Goal: Task Accomplishment & Management: Use online tool/utility

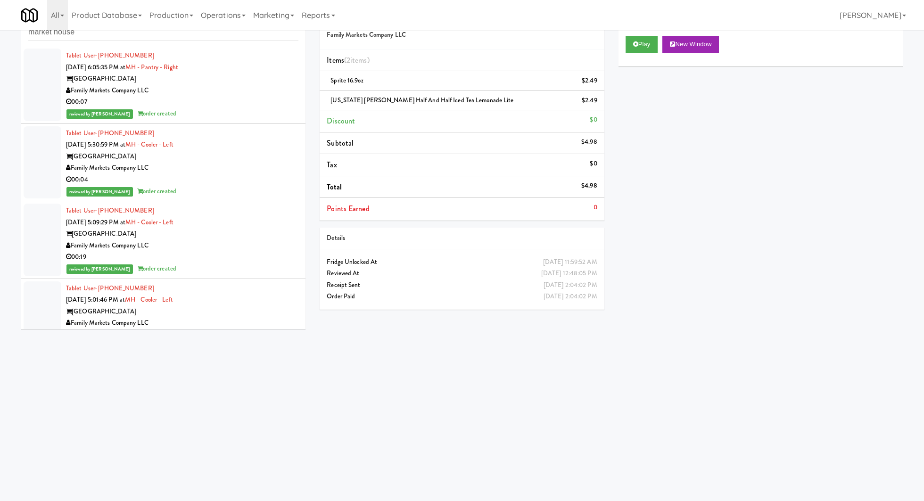
scroll to position [964, 0]
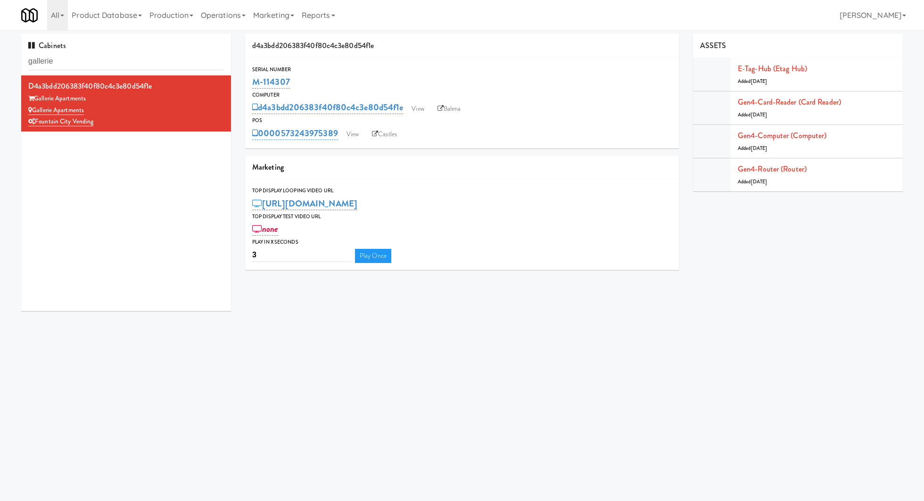
click at [139, 58] on input "gallerie" at bounding box center [126, 61] width 196 height 17
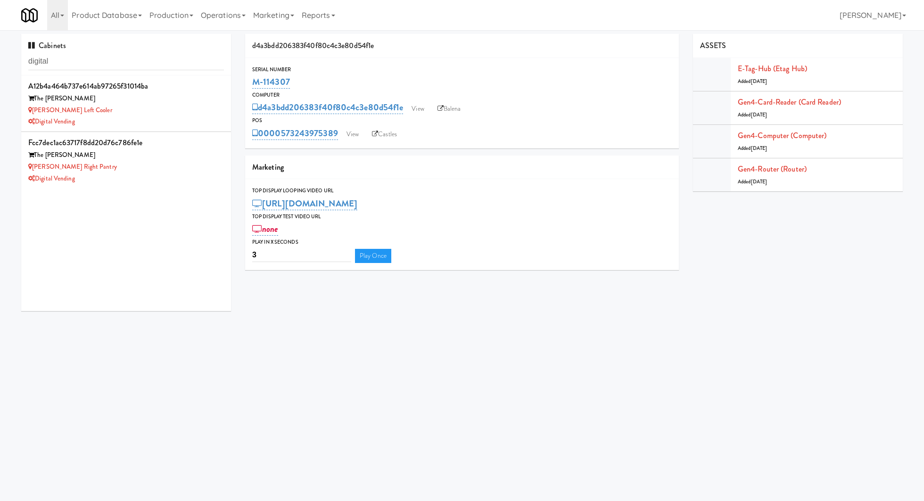
type input "digital"
click at [151, 108] on div "Lindley Left Cooler" at bounding box center [126, 111] width 196 height 12
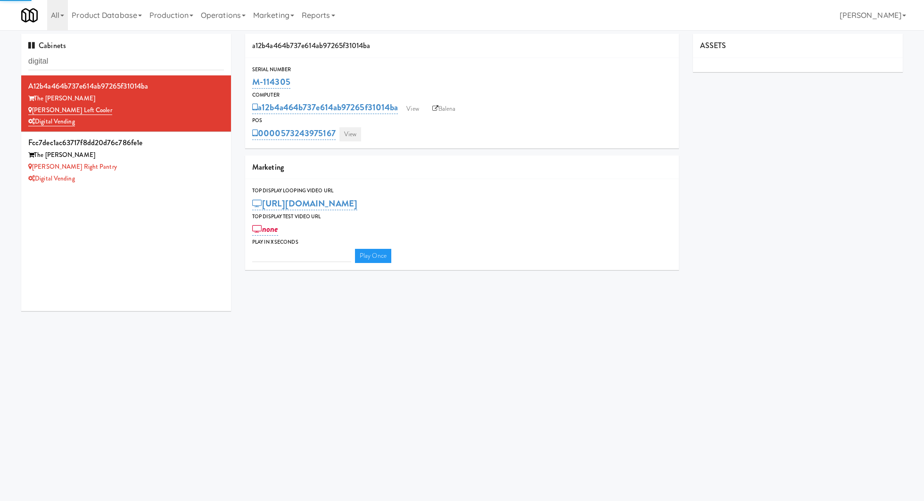
type input "3"
click at [355, 139] on link "View" at bounding box center [350, 134] width 22 height 14
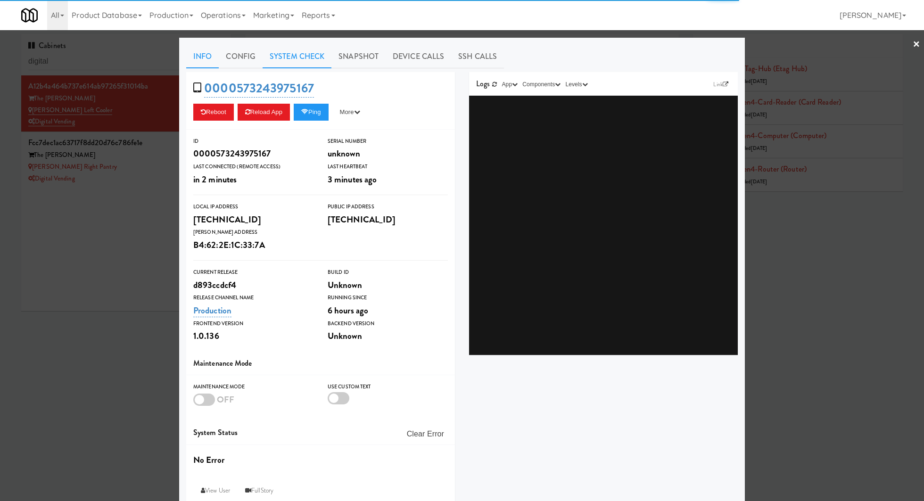
click at [291, 57] on link "System Check" at bounding box center [296, 57] width 69 height 24
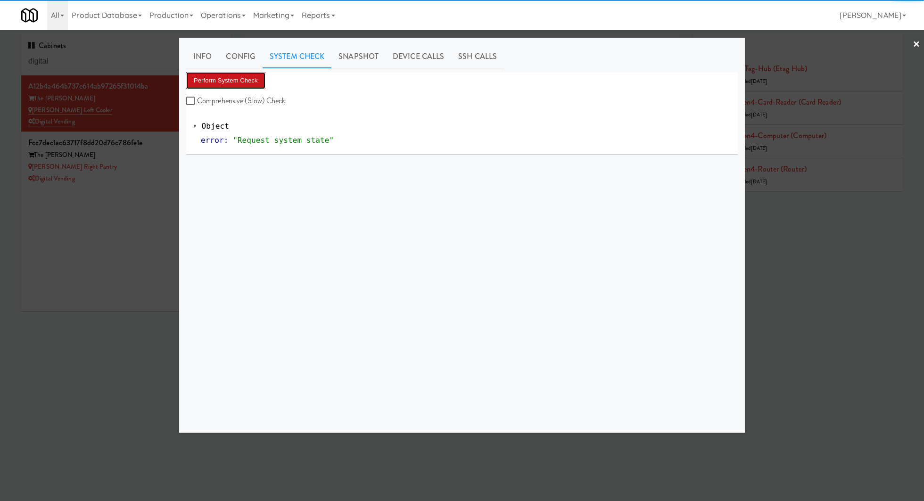
click at [247, 74] on button "Perform System Check" at bounding box center [225, 80] width 79 height 17
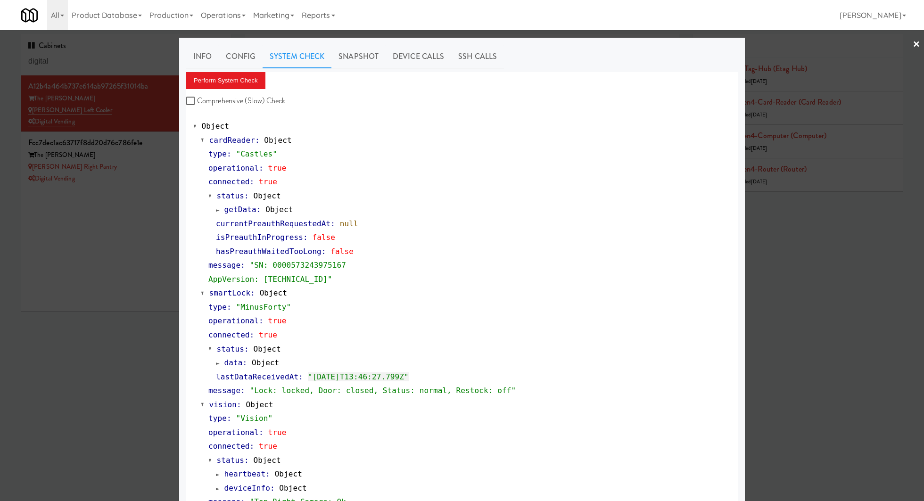
click at [159, 176] on div at bounding box center [462, 250] width 924 height 501
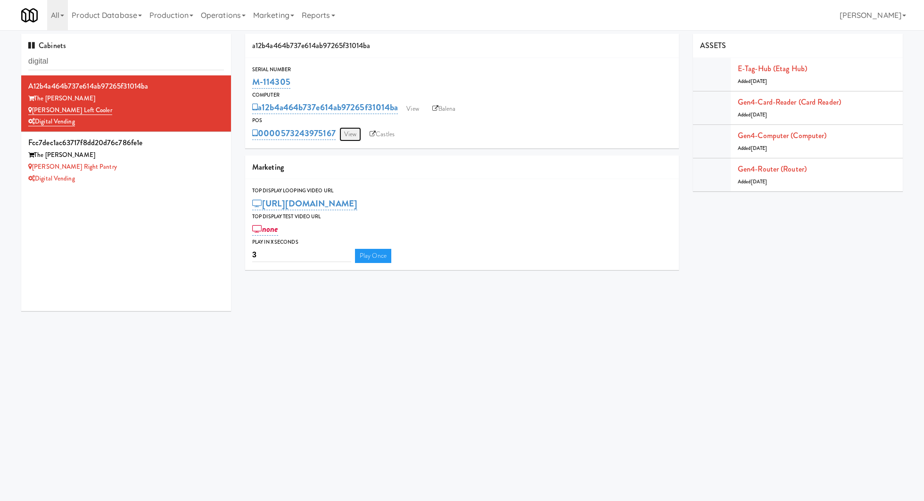
click at [348, 140] on link "View" at bounding box center [350, 134] width 22 height 14
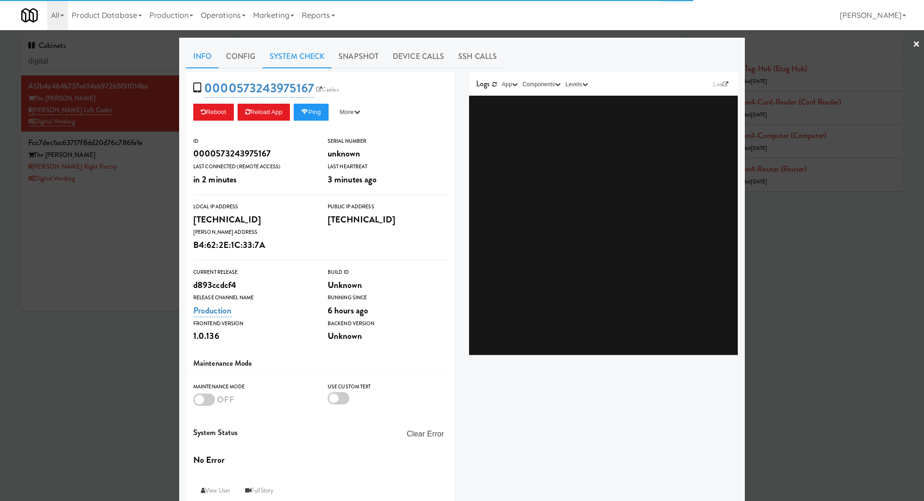
click at [289, 60] on link "System Check" at bounding box center [296, 57] width 69 height 24
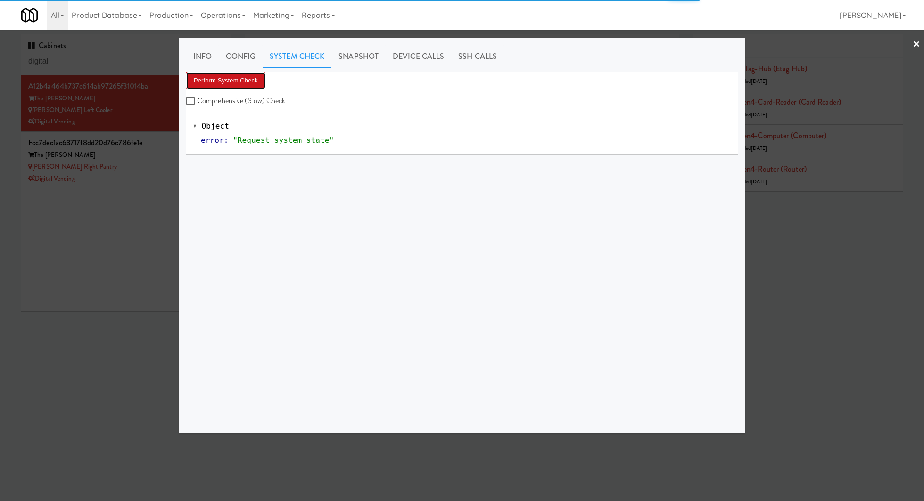
click at [247, 77] on button "Perform System Check" at bounding box center [225, 80] width 79 height 17
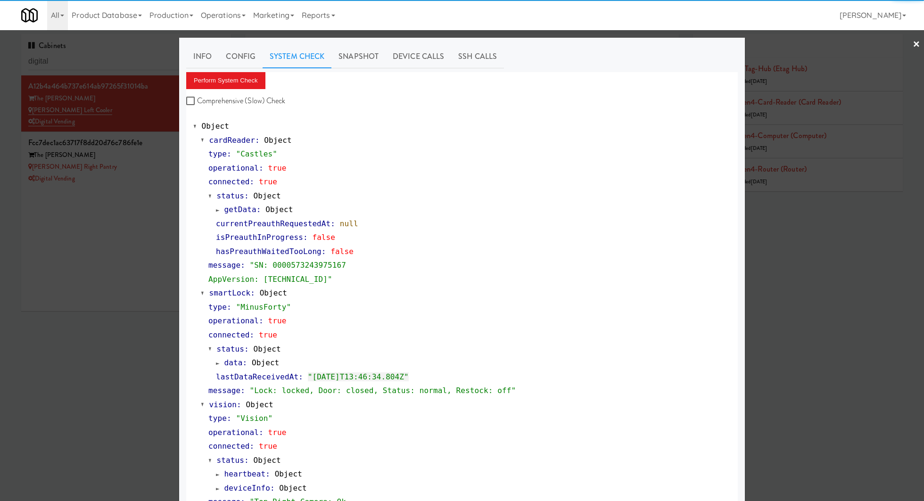
click at [139, 211] on div at bounding box center [462, 250] width 924 height 501
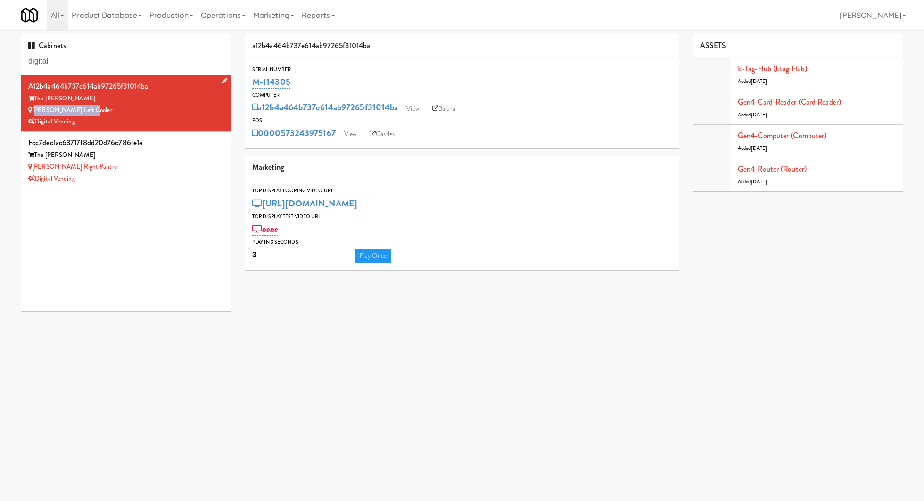
drag, startPoint x: 105, startPoint y: 109, endPoint x: 34, endPoint y: 112, distance: 70.8
click at [34, 112] on div "Lindley Left Cooler" at bounding box center [126, 111] width 196 height 12
copy link "Lindley Left Cooler"
click at [166, 57] on input "digital" at bounding box center [126, 61] width 196 height 17
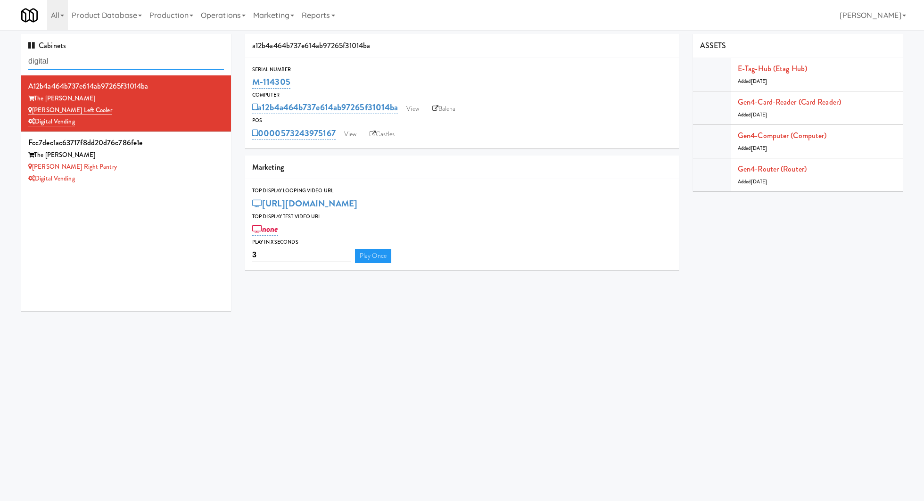
click at [166, 57] on input "digital" at bounding box center [126, 61] width 196 height 17
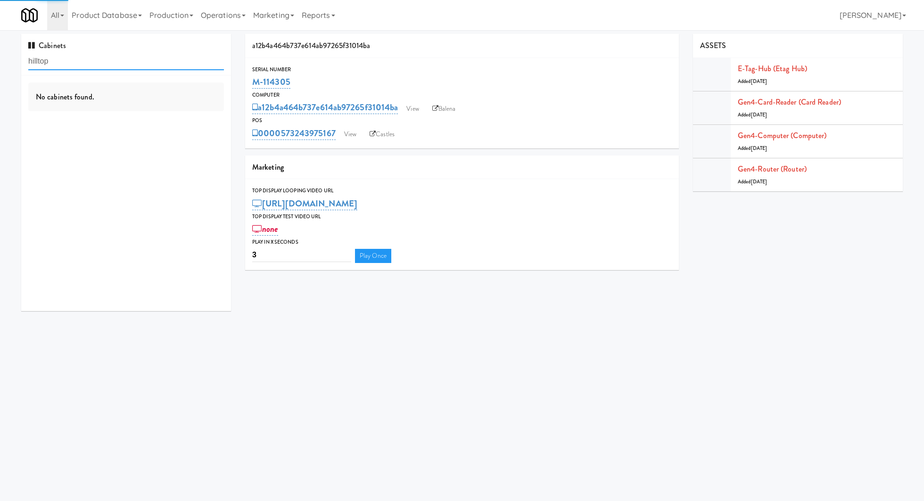
type input "hilltop"
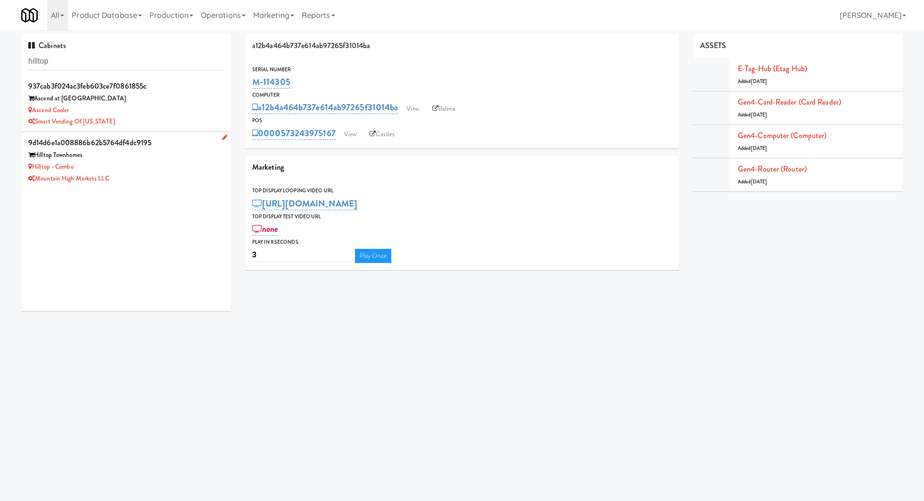
click at [166, 163] on div "Hilltop - Combo" at bounding box center [126, 167] width 196 height 12
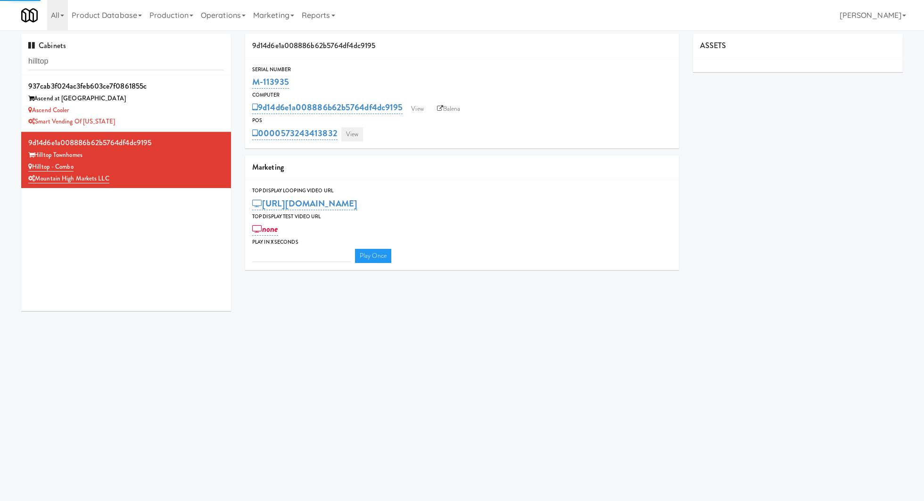
type input "3"
click at [343, 137] on link "View" at bounding box center [352, 134] width 22 height 14
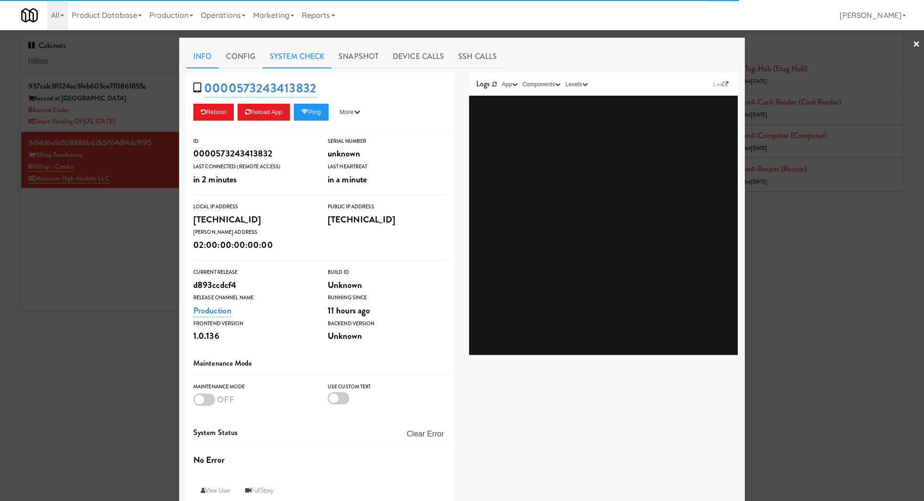
click at [294, 61] on link "System Check" at bounding box center [296, 57] width 69 height 24
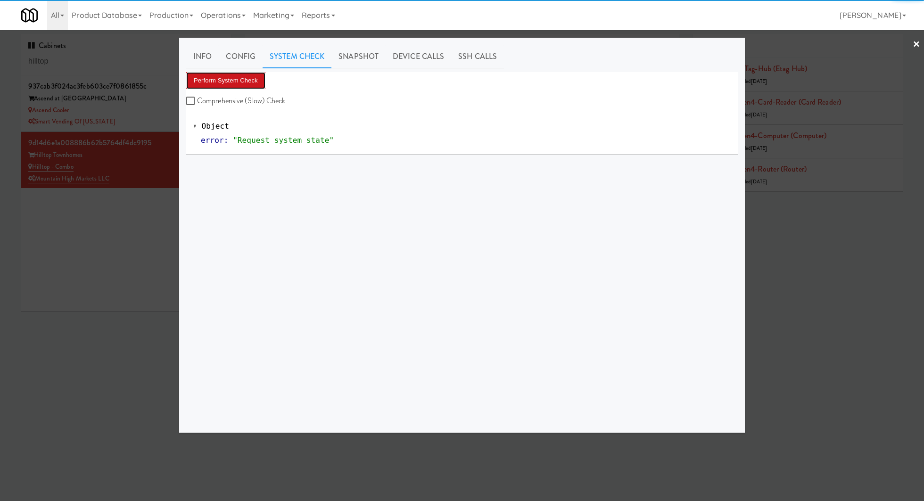
click at [245, 79] on button "Perform System Check" at bounding box center [225, 80] width 79 height 17
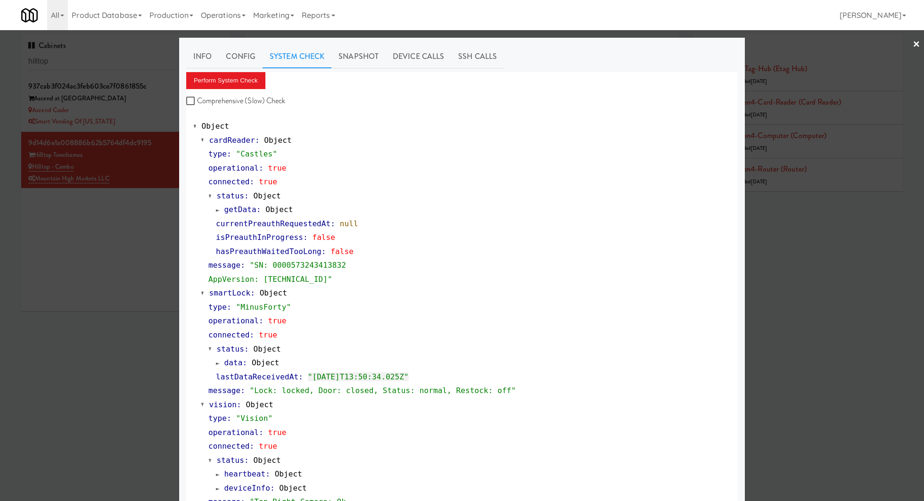
click at [137, 67] on div at bounding box center [462, 250] width 924 height 501
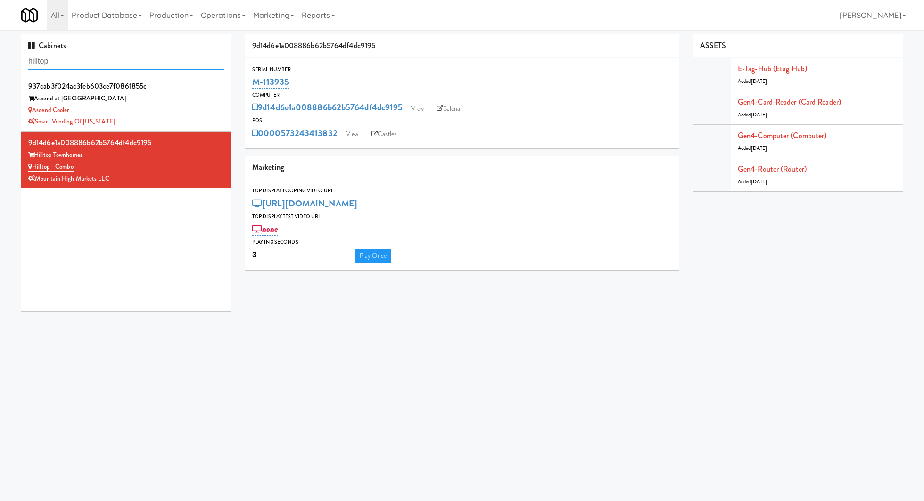
click at [137, 67] on input "hilltop" at bounding box center [126, 61] width 196 height 17
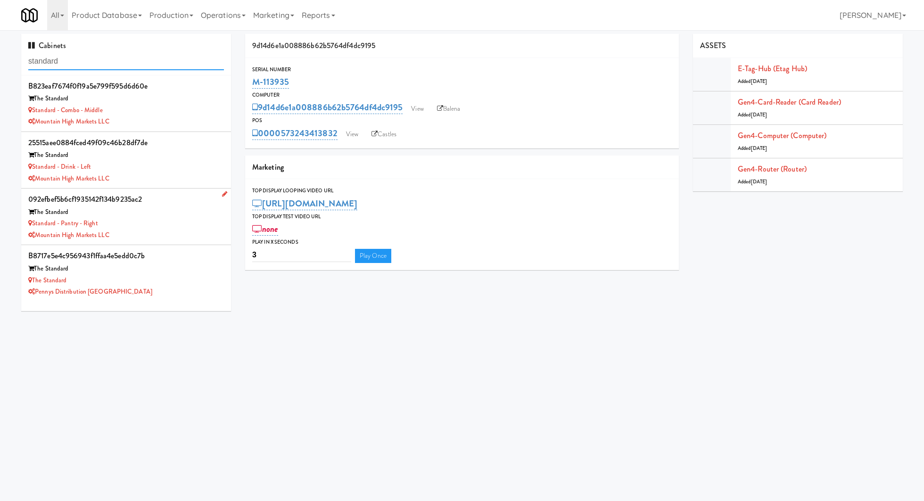
type input "standard"
click at [175, 224] on div "Standard - Pantry - Right" at bounding box center [126, 224] width 196 height 12
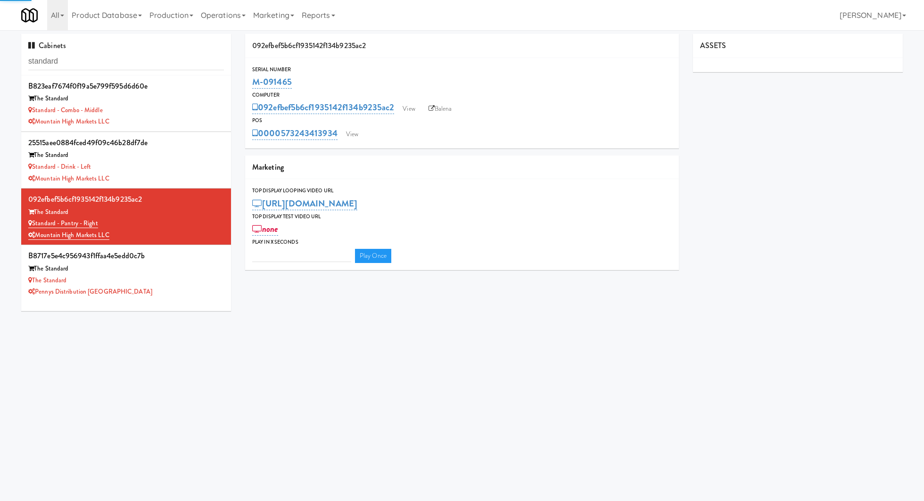
type input "3"
click at [350, 136] on link "View" at bounding box center [352, 134] width 22 height 14
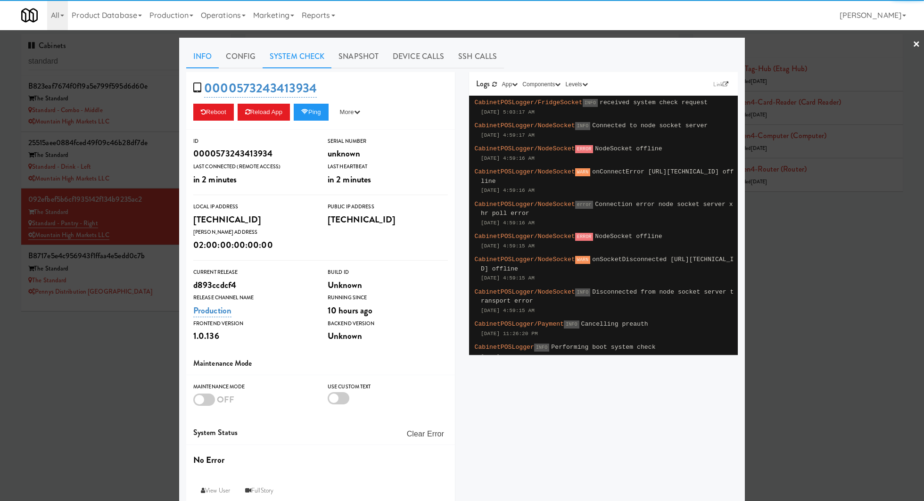
click at [291, 63] on link "System Check" at bounding box center [296, 57] width 69 height 24
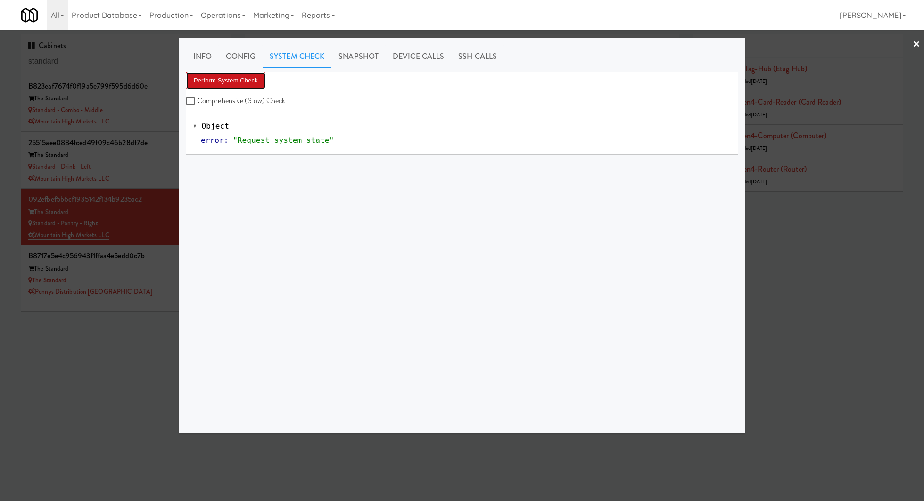
click at [246, 79] on button "Perform System Check" at bounding box center [225, 80] width 79 height 17
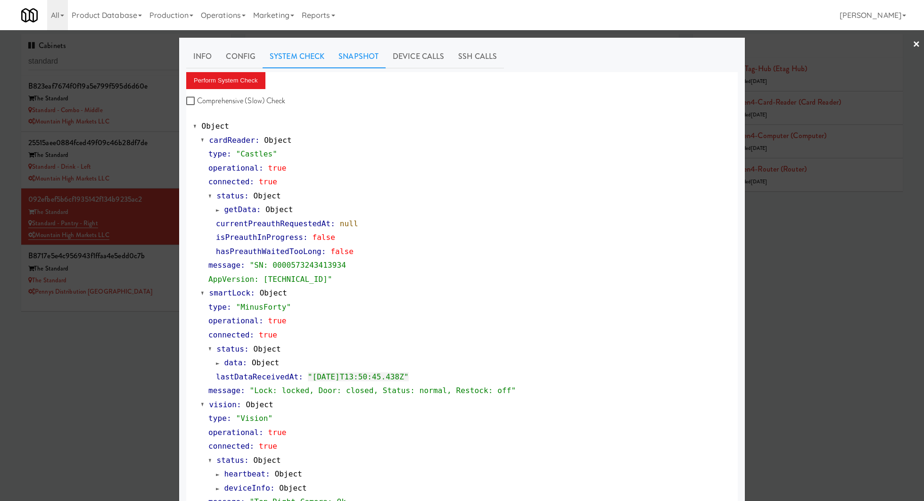
click at [368, 56] on link "Snapshot" at bounding box center [358, 57] width 54 height 24
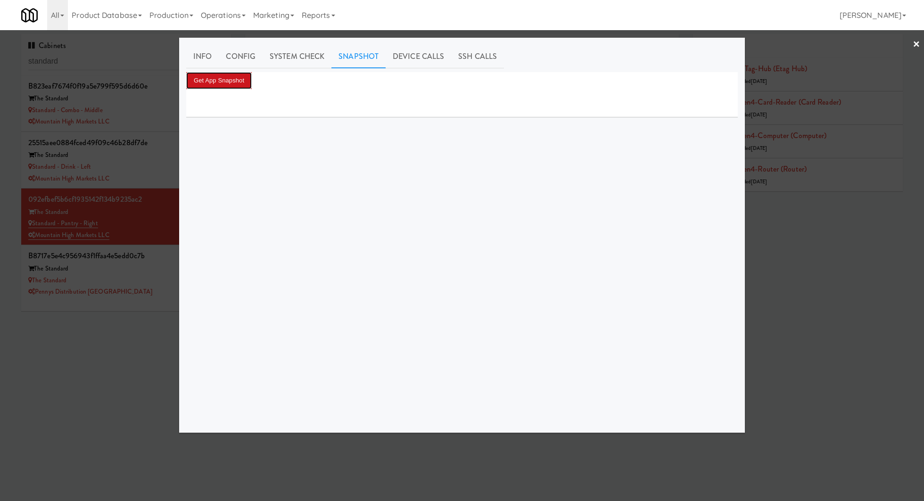
click at [222, 87] on button "Get App Snapshot" at bounding box center [218, 80] width 65 height 17
click at [236, 80] on button "Get App Snapshot" at bounding box center [218, 80] width 65 height 17
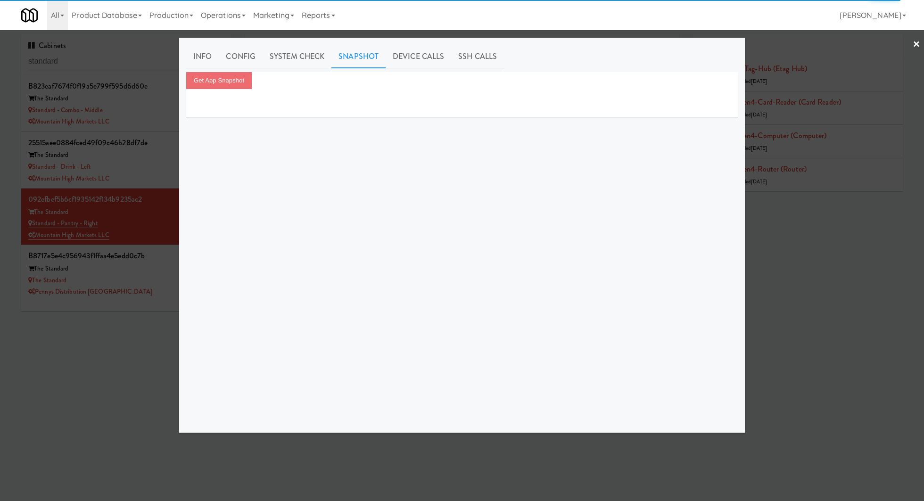
click at [150, 221] on div at bounding box center [462, 250] width 924 height 501
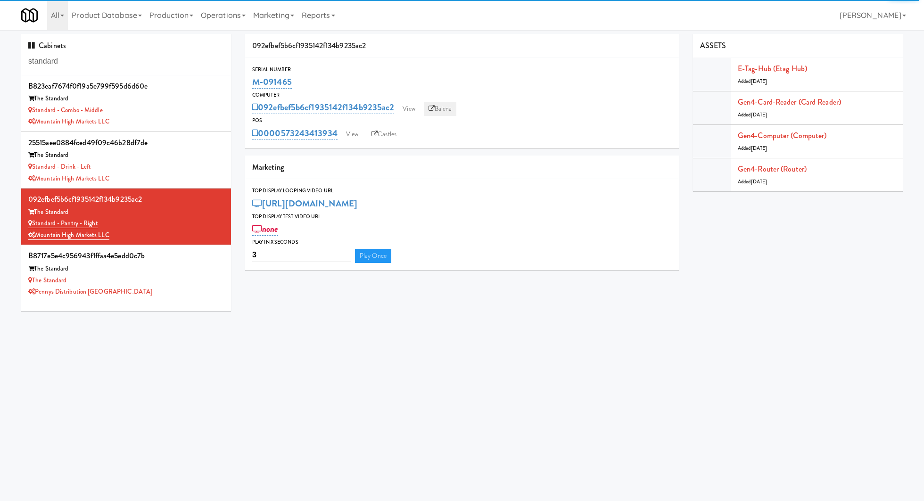
click at [446, 109] on link "Balena" at bounding box center [440, 109] width 33 height 14
click at [388, 134] on link "Castles" at bounding box center [384, 134] width 34 height 14
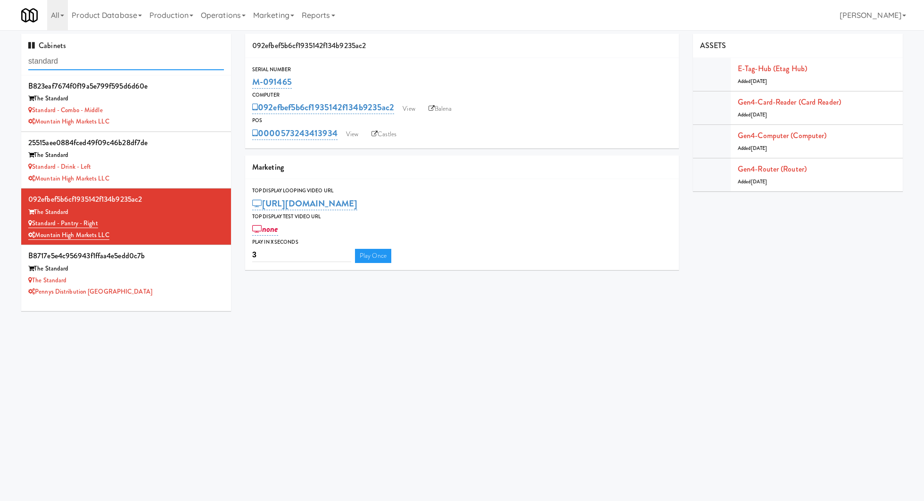
click at [163, 68] on input "standard" at bounding box center [126, 61] width 196 height 17
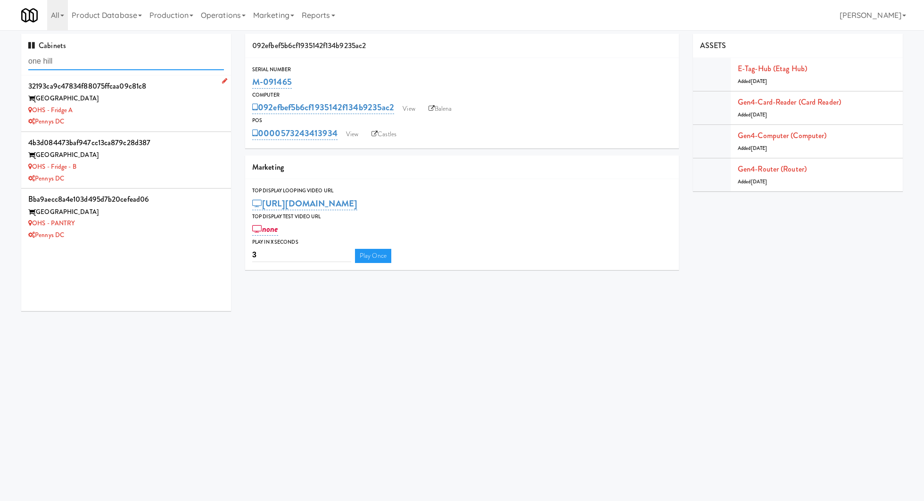
type input "one hill"
click at [181, 116] on div "Pennys DC" at bounding box center [126, 122] width 196 height 12
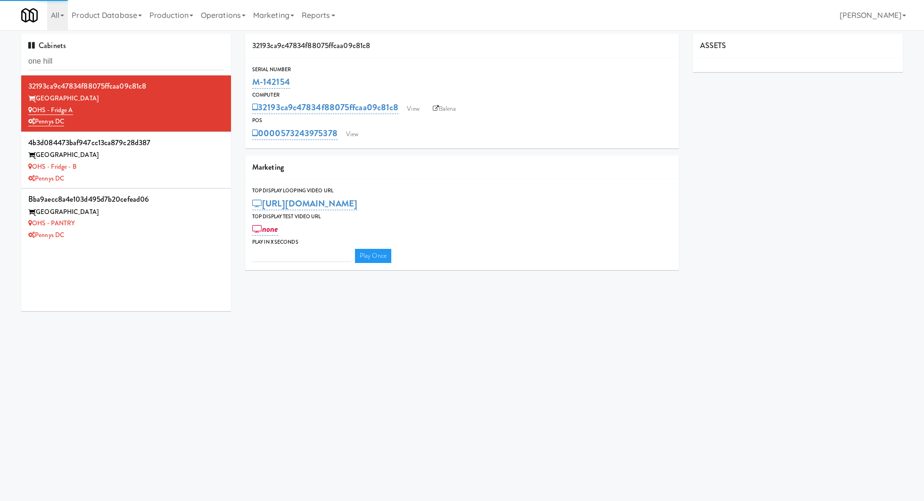
type input "3"
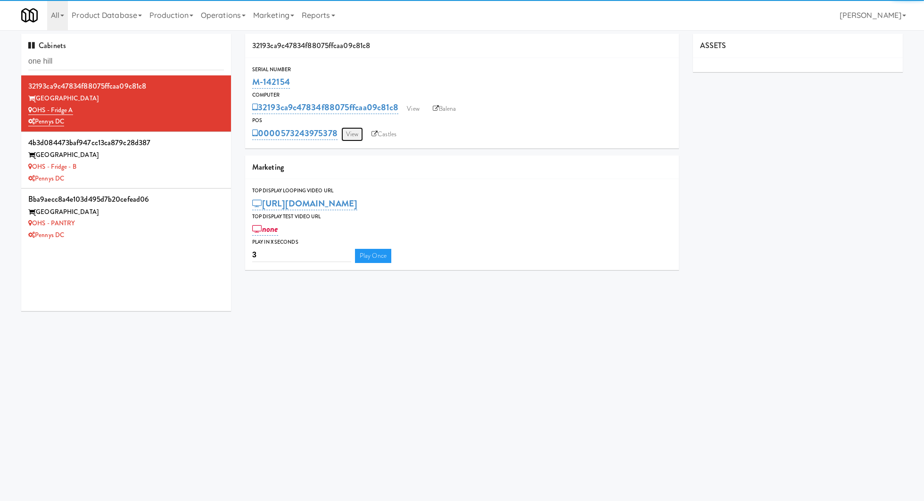
click at [348, 140] on link "View" at bounding box center [352, 134] width 22 height 14
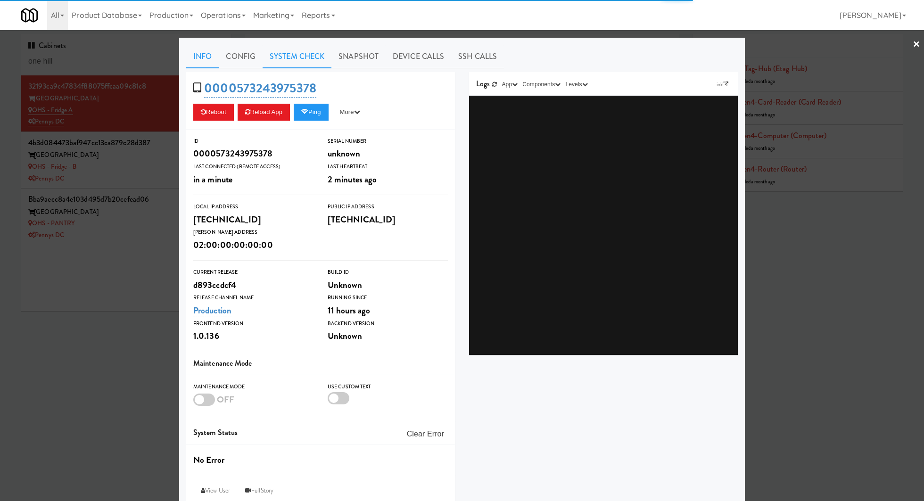
click at [301, 57] on link "System Check" at bounding box center [296, 57] width 69 height 24
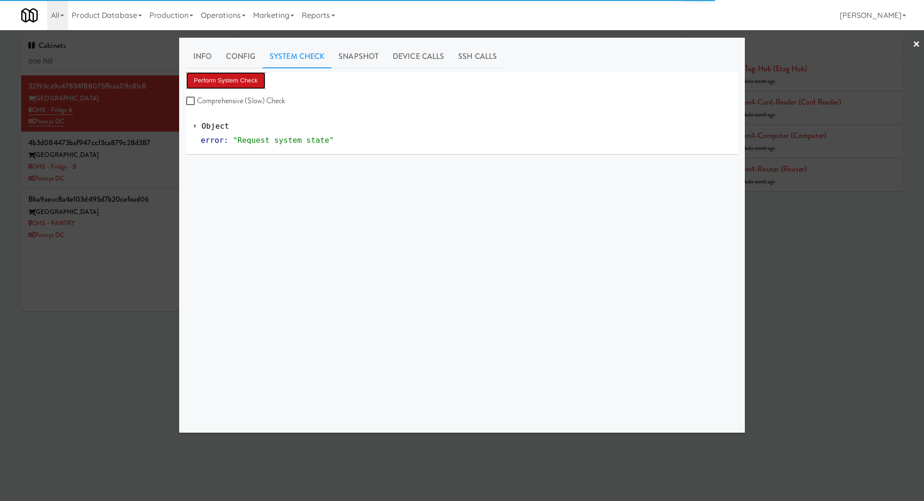
click at [244, 77] on button "Perform System Check" at bounding box center [225, 80] width 79 height 17
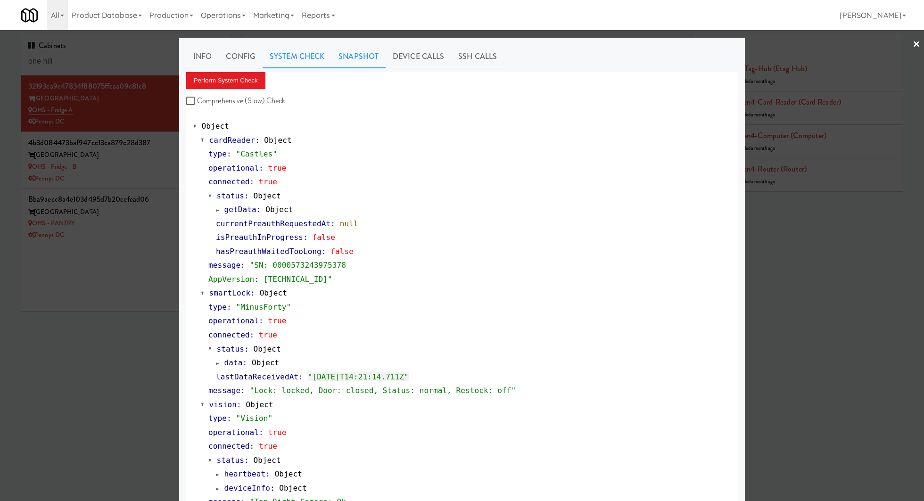
click at [372, 53] on link "Snapshot" at bounding box center [358, 57] width 54 height 24
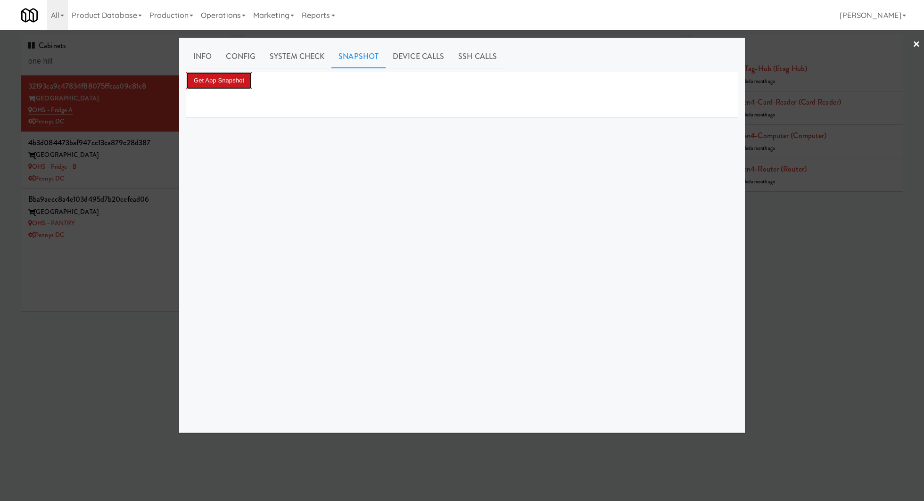
click at [229, 77] on button "Get App Snapshot" at bounding box center [218, 80] width 65 height 17
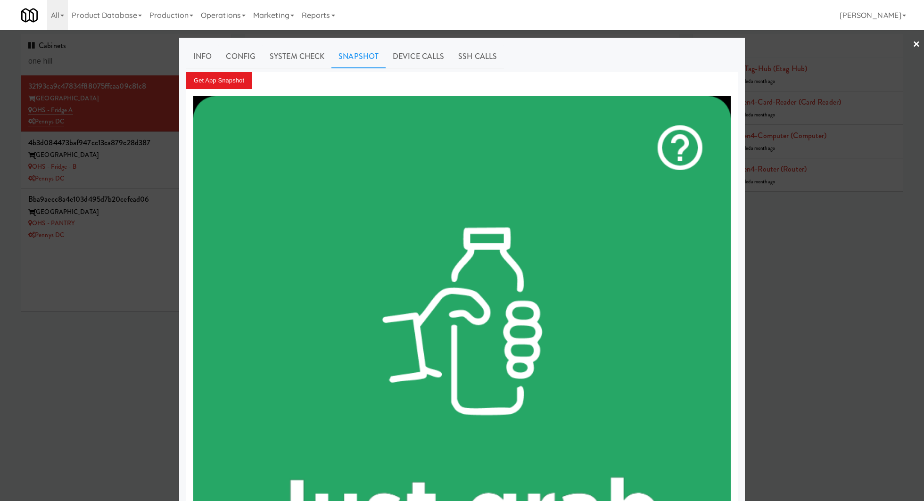
click at [161, 158] on div at bounding box center [462, 250] width 924 height 501
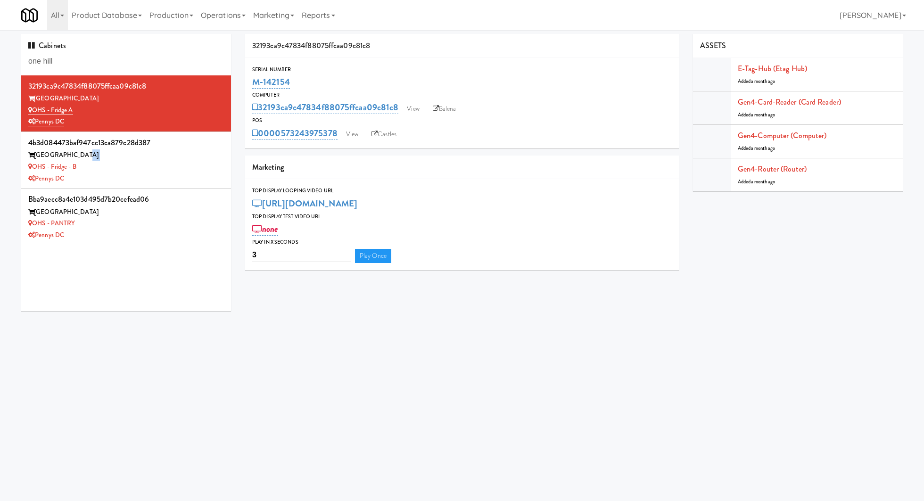
click at [161, 158] on div "One Hill South" at bounding box center [126, 155] width 196 height 12
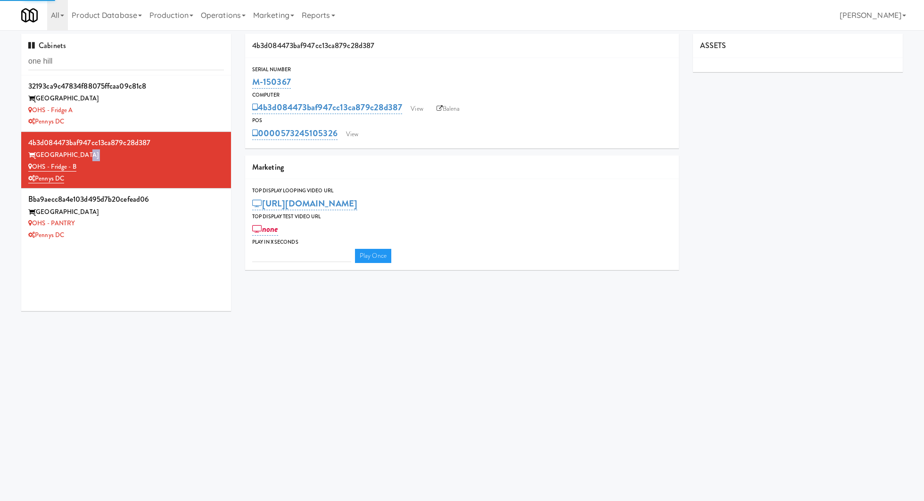
type input "3"
click at [353, 136] on link "View" at bounding box center [352, 134] width 22 height 14
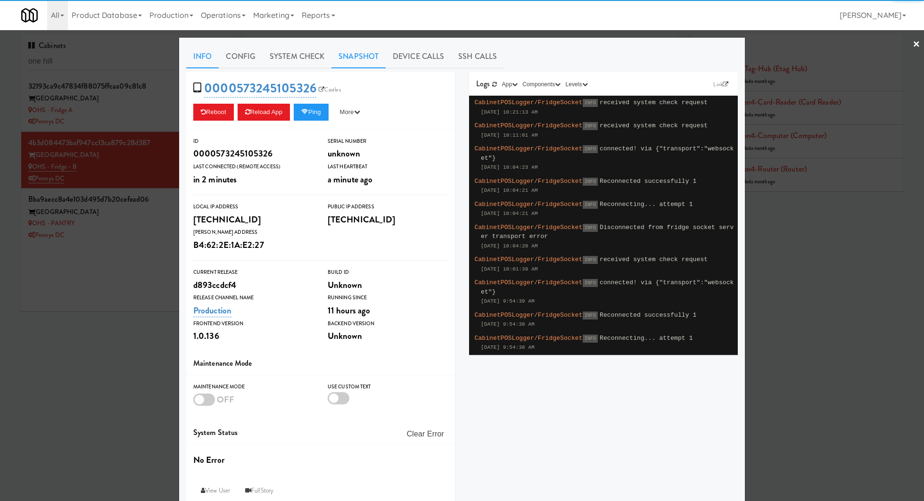
click at [378, 58] on link "Snapshot" at bounding box center [358, 57] width 54 height 24
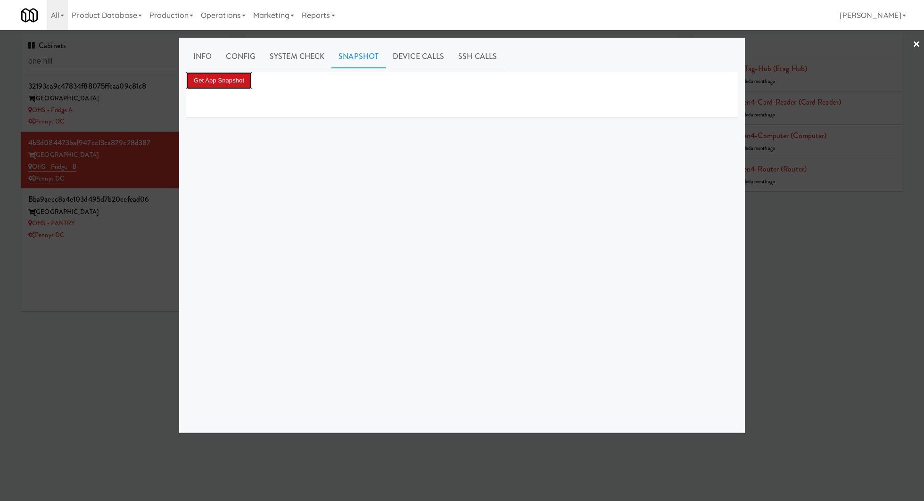
click at [243, 83] on button "Get App Snapshot" at bounding box center [218, 80] width 65 height 17
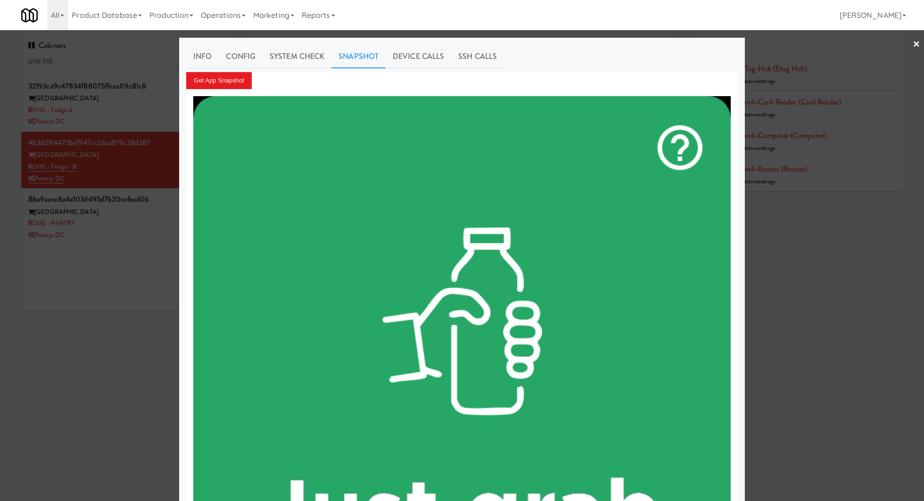
click at [152, 222] on div at bounding box center [462, 250] width 924 height 501
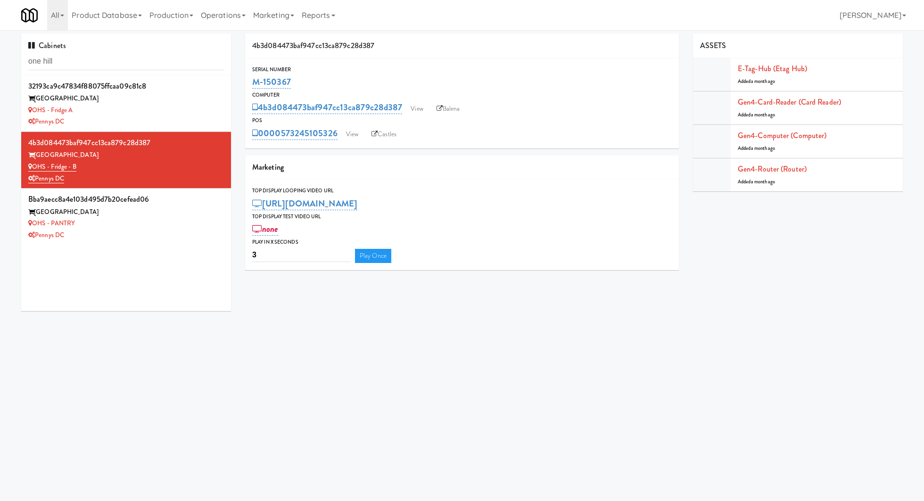
click at [152, 222] on div "OHS - PANTRY" at bounding box center [126, 224] width 196 height 12
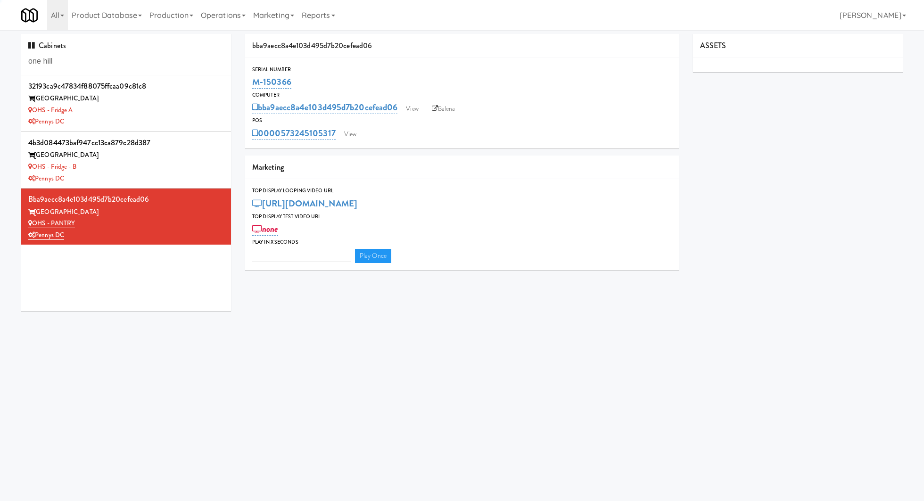
type input "3"
click at [356, 139] on link "View" at bounding box center [350, 134] width 22 height 14
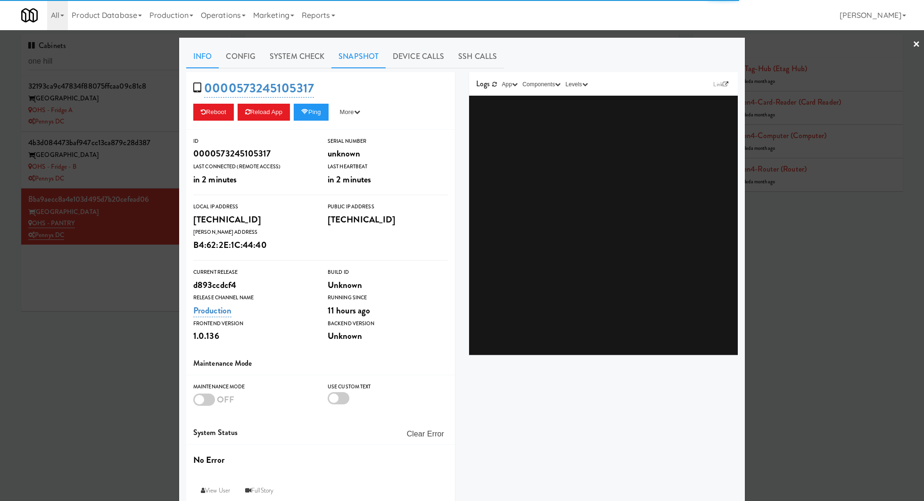
click at [374, 59] on link "Snapshot" at bounding box center [358, 57] width 54 height 24
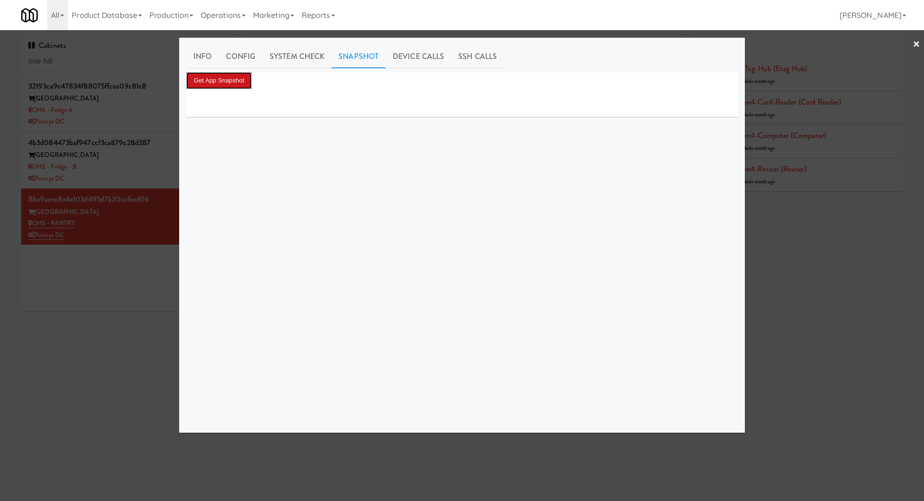
click at [243, 81] on button "Get App Snapshot" at bounding box center [218, 80] width 65 height 17
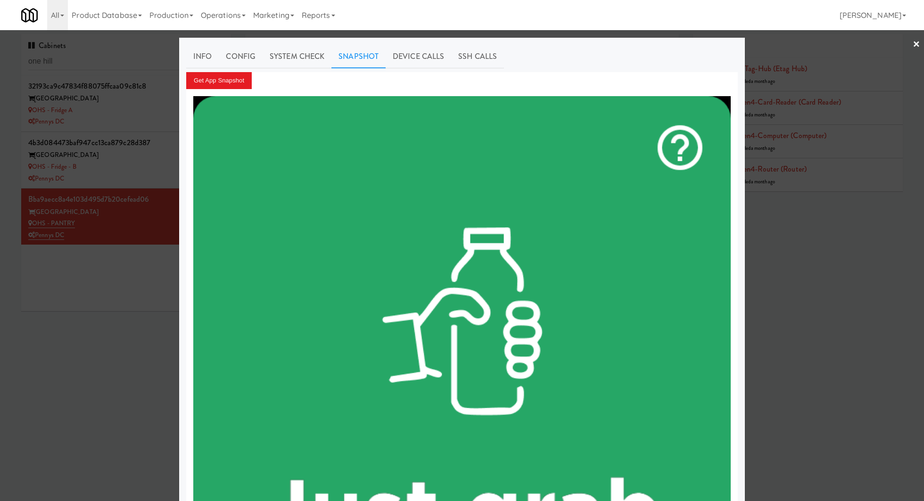
click at [916, 46] on link "×" at bounding box center [916, 44] width 8 height 29
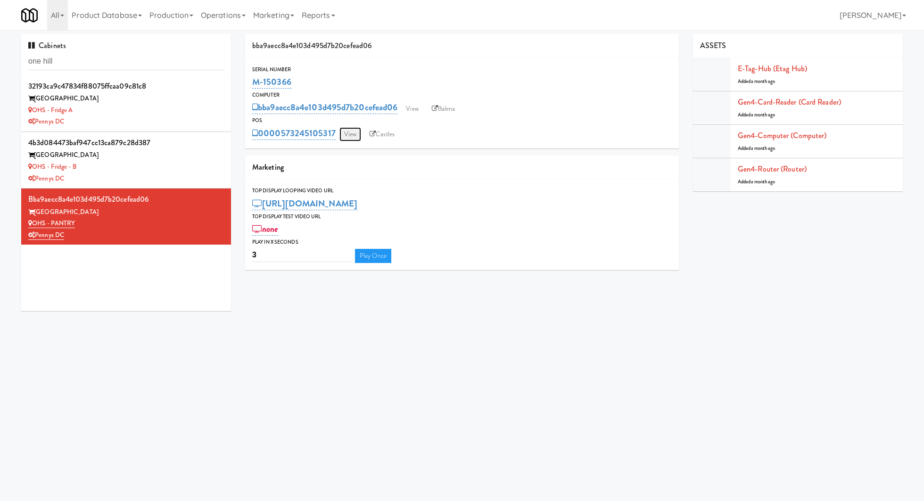
click at [355, 135] on link "View" at bounding box center [350, 134] width 22 height 14
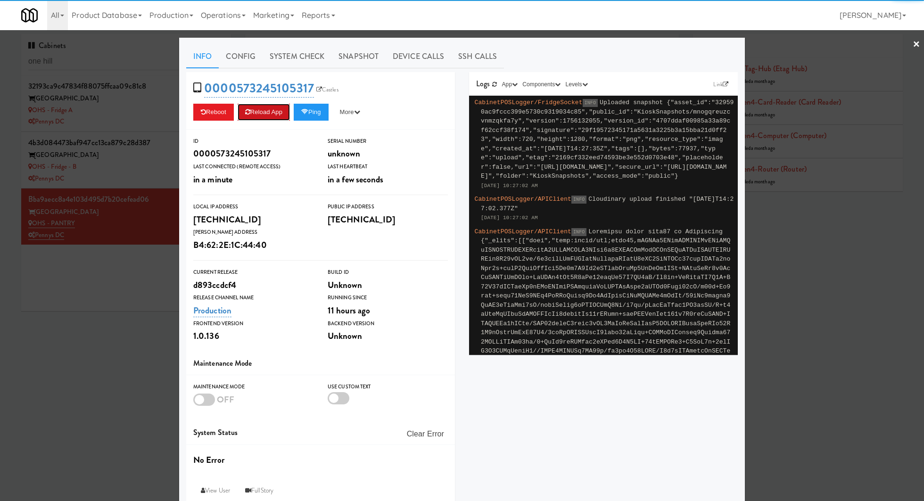
click at [259, 113] on button "Reload App" at bounding box center [263, 112] width 52 height 17
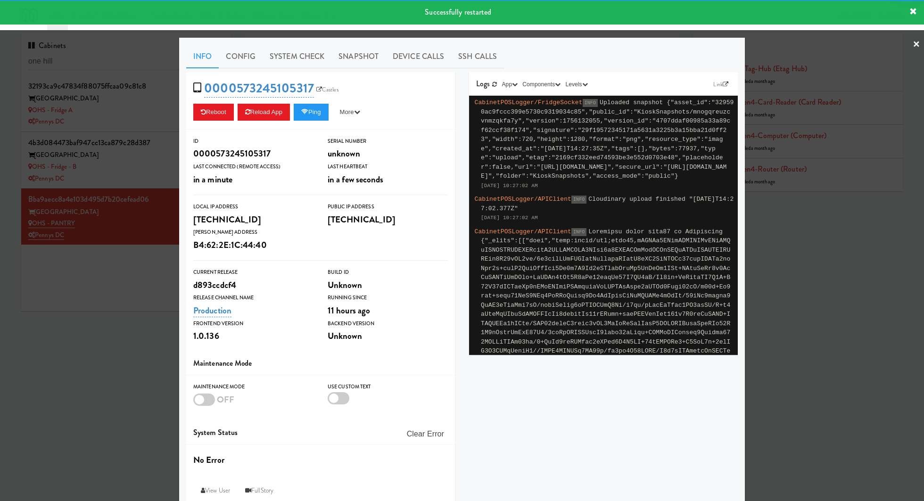
click at [161, 179] on div at bounding box center [462, 250] width 924 height 501
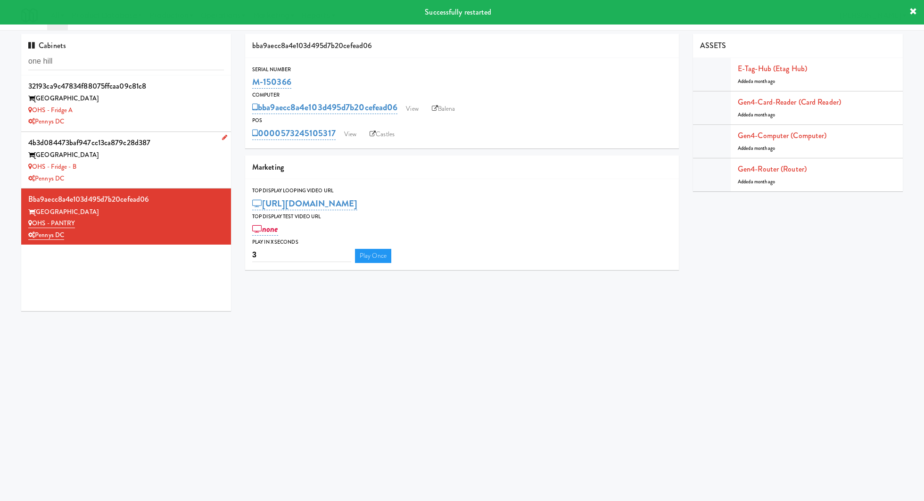
click at [167, 165] on div "OHS - Fridge - B" at bounding box center [126, 167] width 196 height 12
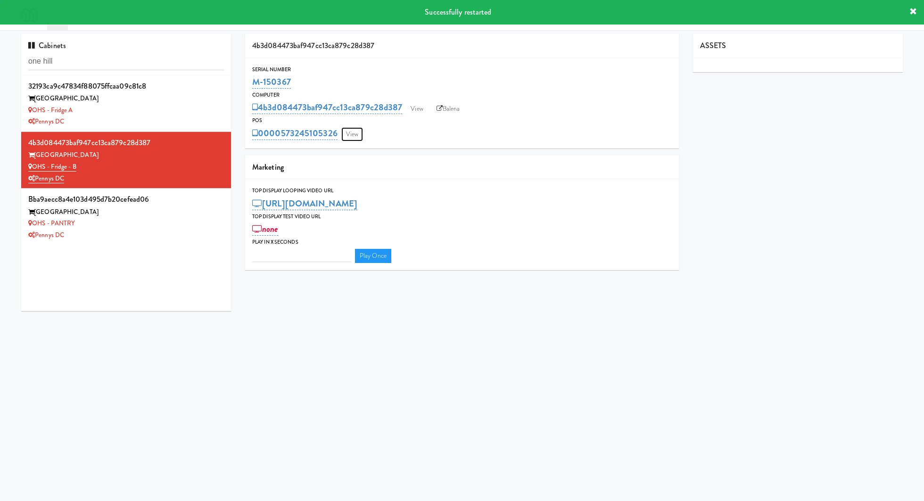
type input "3"
click at [350, 137] on link "View" at bounding box center [352, 134] width 22 height 14
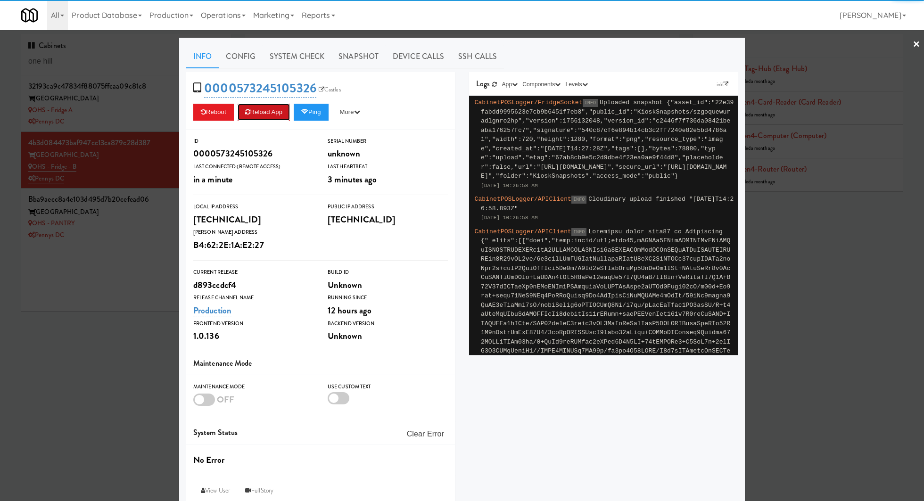
click at [278, 116] on button "Reload App" at bounding box center [263, 112] width 52 height 17
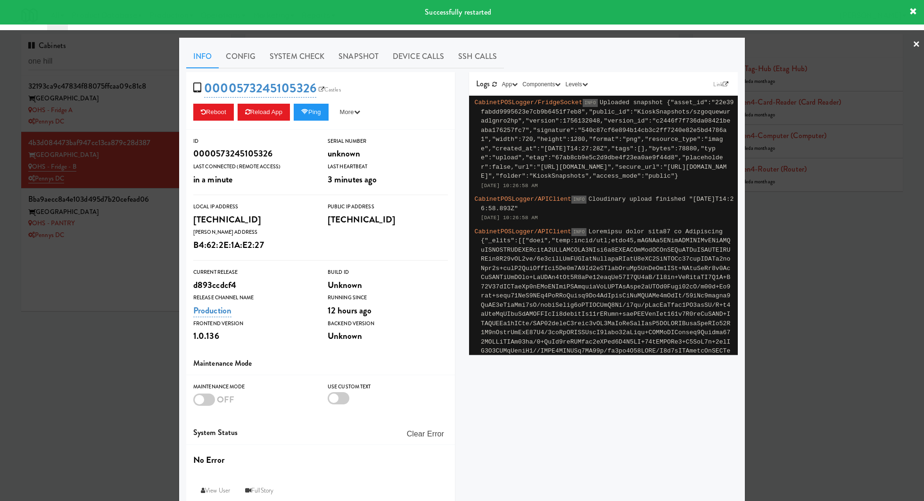
click at [149, 108] on div at bounding box center [462, 250] width 924 height 501
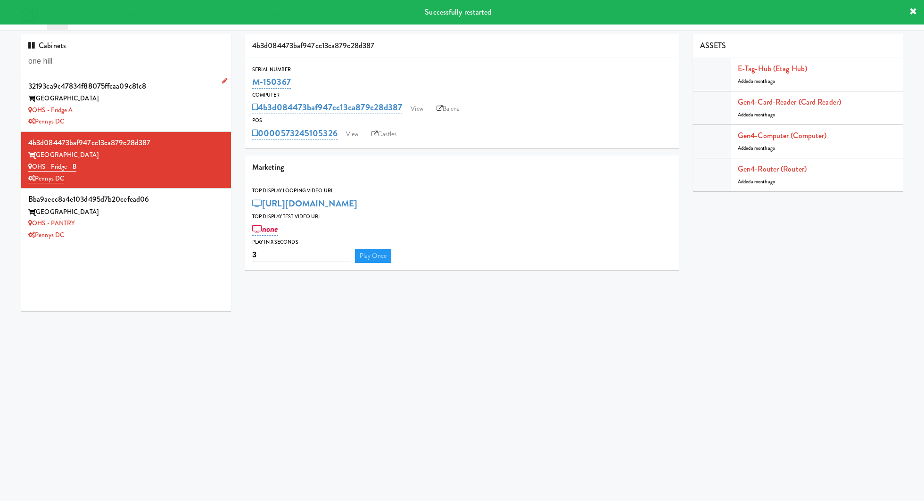
click at [205, 88] on div "32193ca9c47834f88075ffcaa09c81c8" at bounding box center [126, 86] width 196 height 14
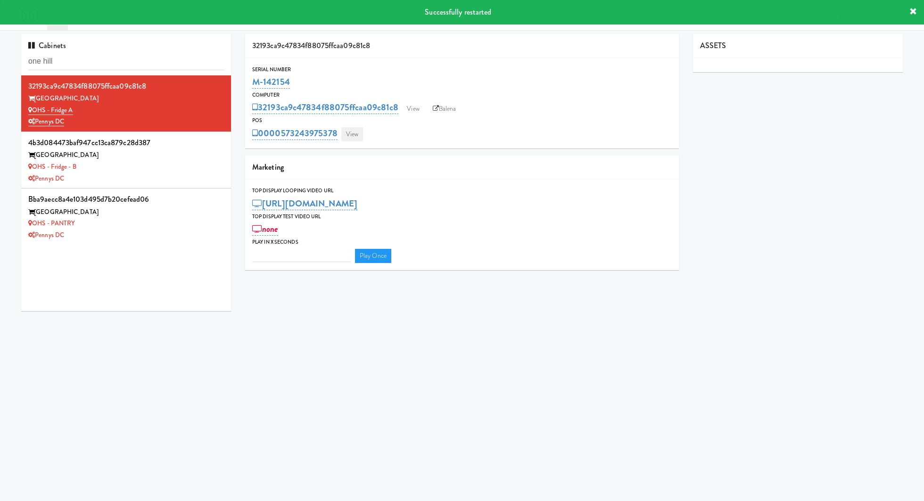
type input "3"
click at [353, 131] on link "View" at bounding box center [352, 134] width 22 height 14
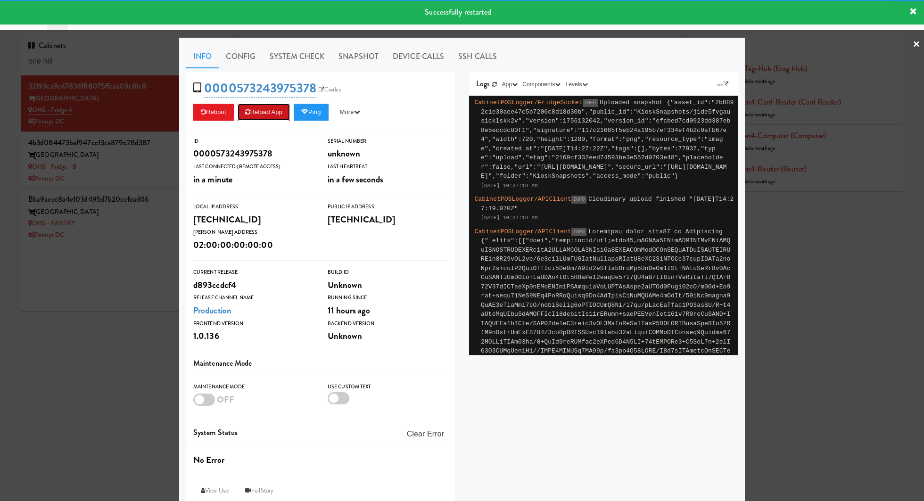
click at [278, 108] on button "Reload App" at bounding box center [263, 112] width 52 height 17
